Goal: Navigation & Orientation: Find specific page/section

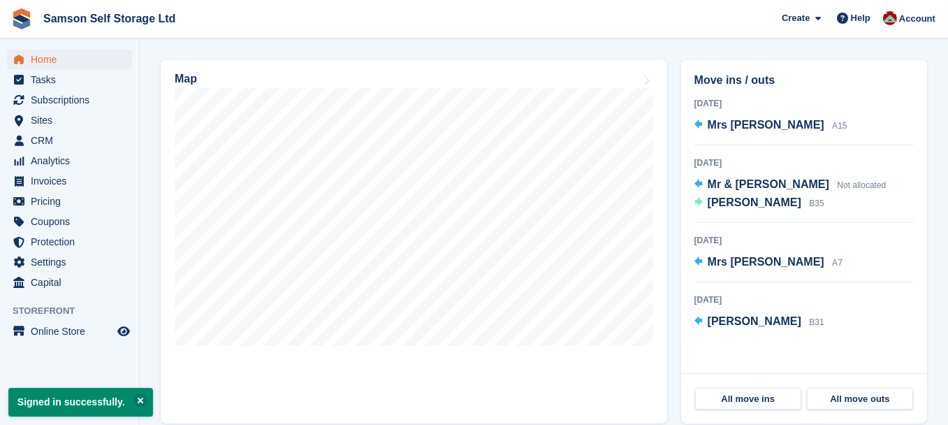
scroll to position [389, 0]
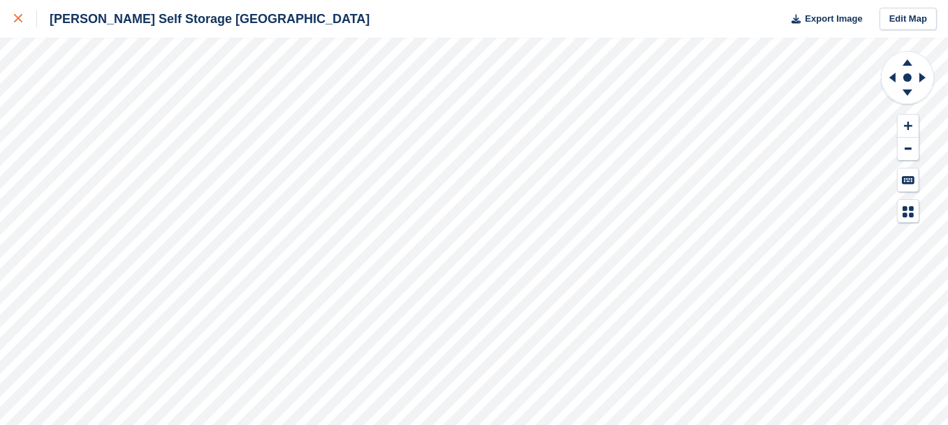
click at [24, 15] on div at bounding box center [25, 18] width 23 height 17
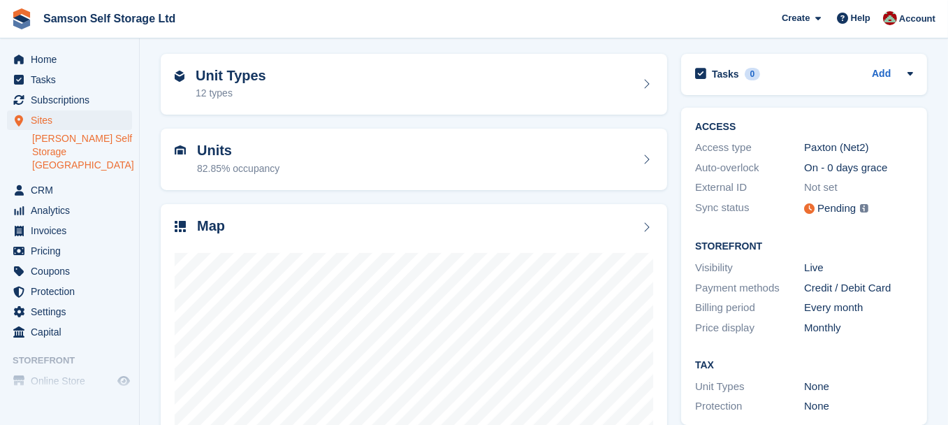
scroll to position [140, 0]
